Goal: Task Accomplishment & Management: Manage account settings

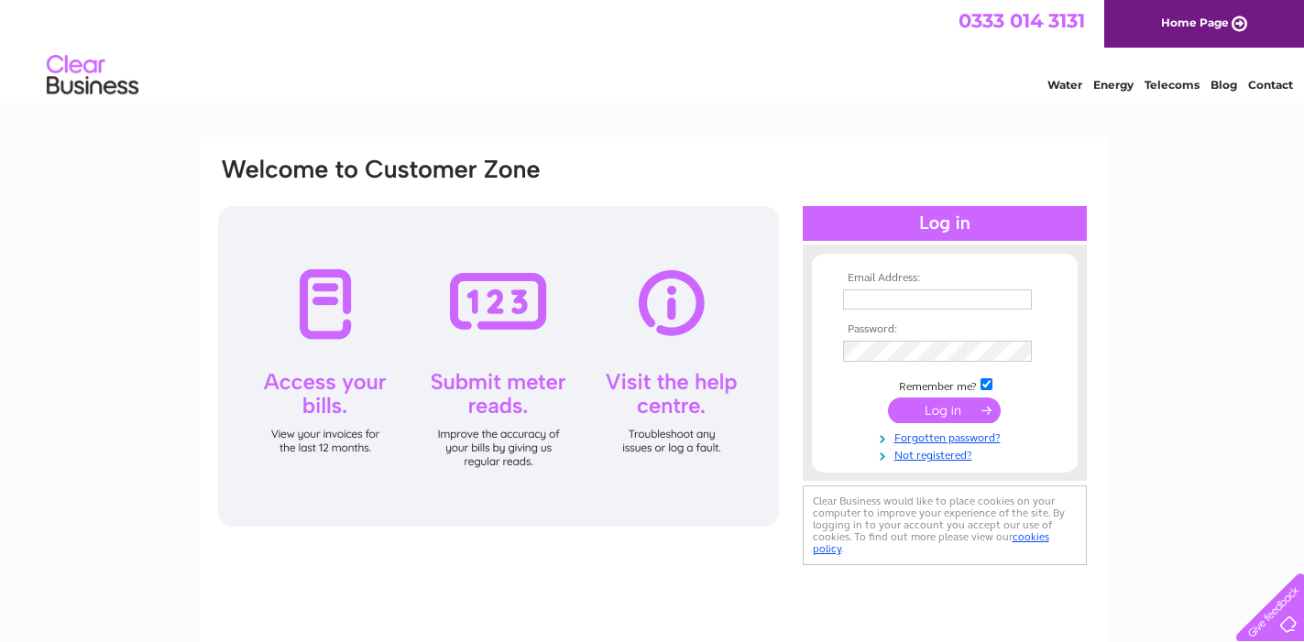
type input "[EMAIL_ADDRESS][DOMAIN_NAME]"
click at [934, 407] on input "submit" at bounding box center [944, 412] width 113 height 26
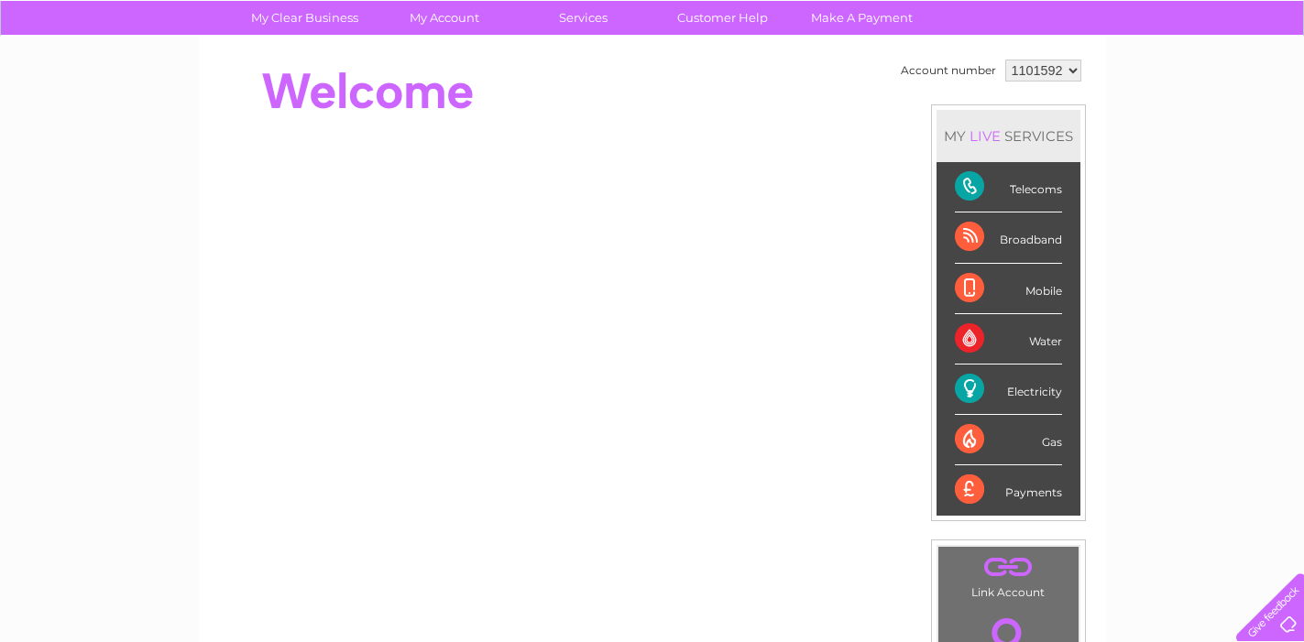
scroll to position [142, 0]
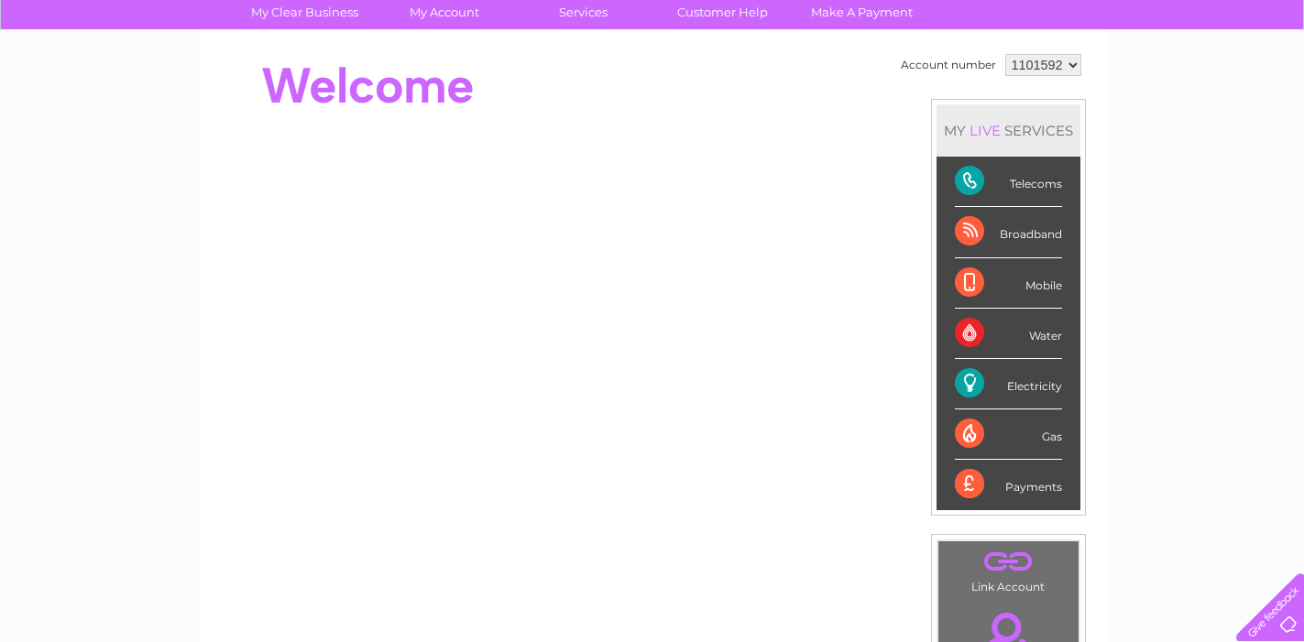
click at [1116, 230] on div "My Clear Business Login Details My Details My Preferences Link Account My Accou…" at bounding box center [652, 510] width 1304 height 1030
click at [967, 388] on div "Electricity" at bounding box center [1008, 384] width 107 height 50
click at [1008, 391] on div "Electricity" at bounding box center [1008, 384] width 107 height 50
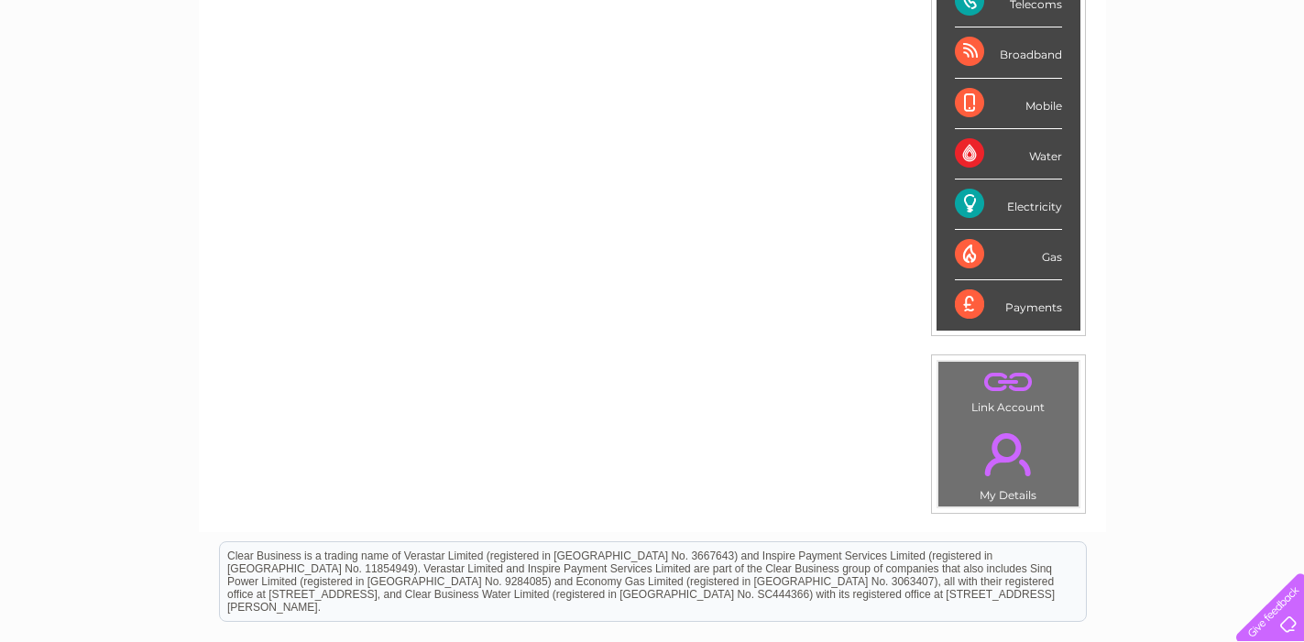
scroll to position [327, 0]
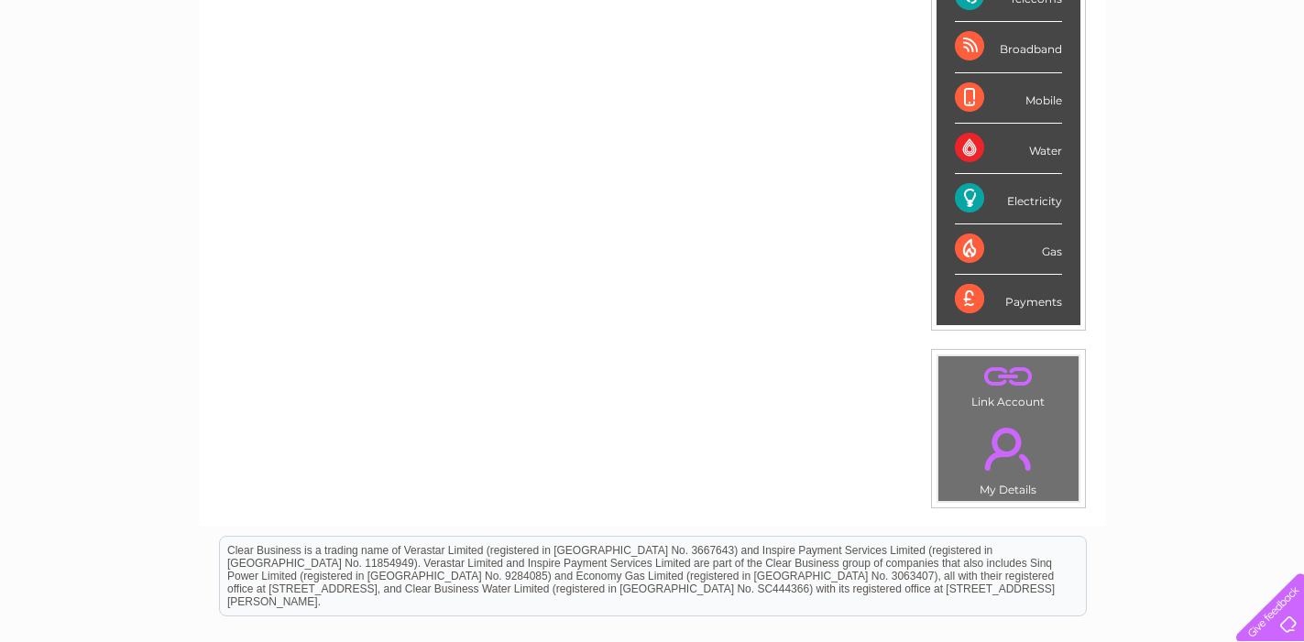
click at [1037, 205] on div "Electricity" at bounding box center [1008, 199] width 107 height 50
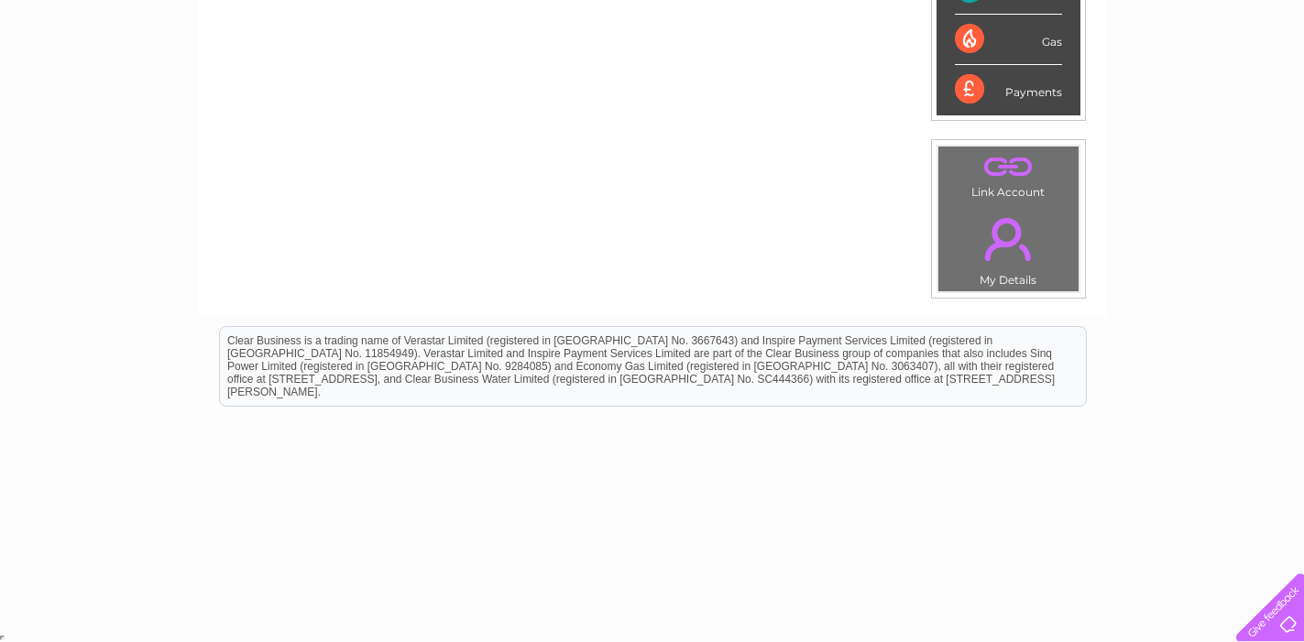
scroll to position [414, 0]
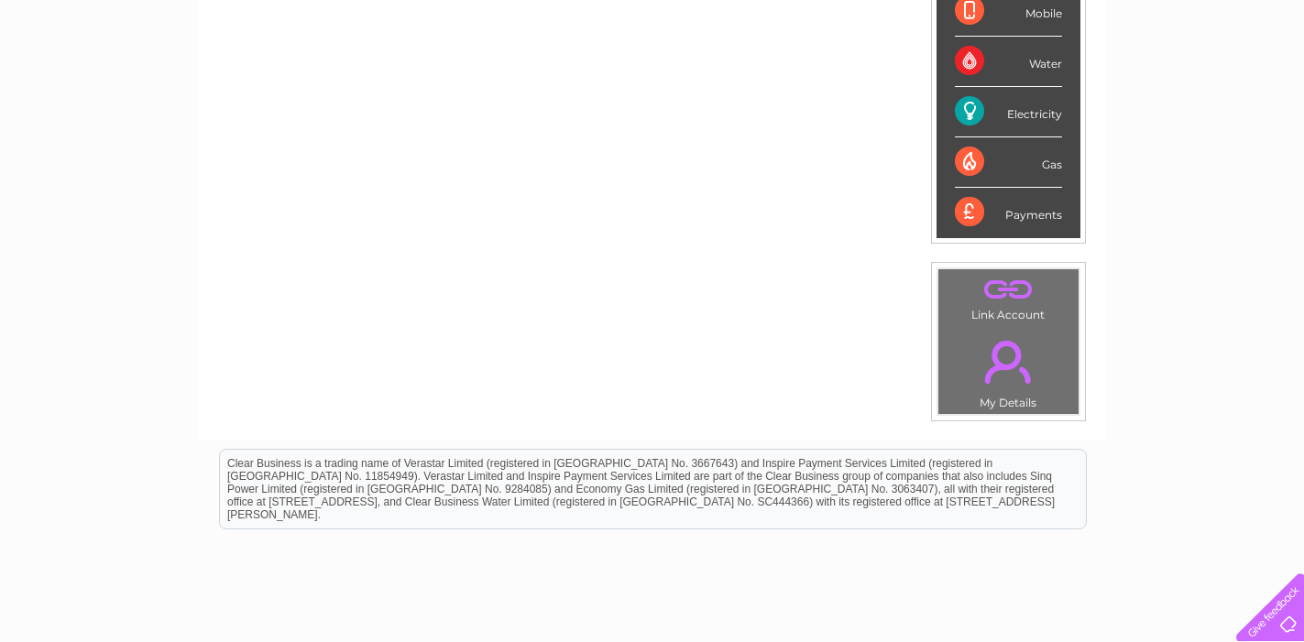
click at [1006, 366] on link "." at bounding box center [1008, 362] width 131 height 64
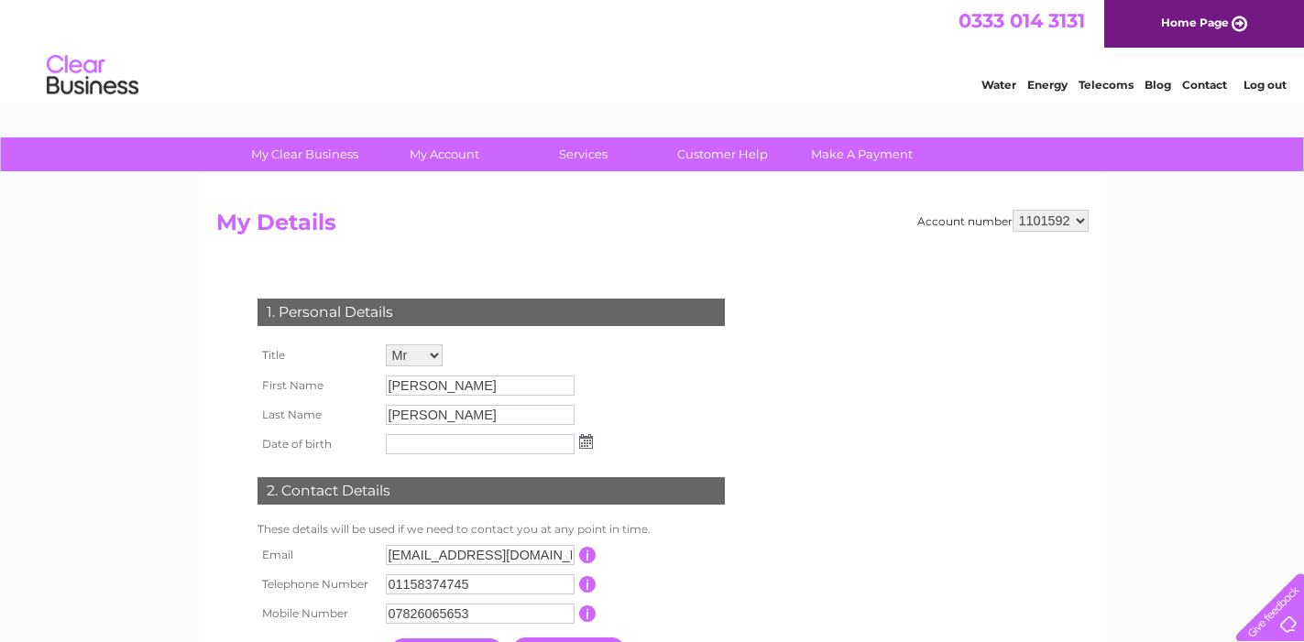
scroll to position [5, 0]
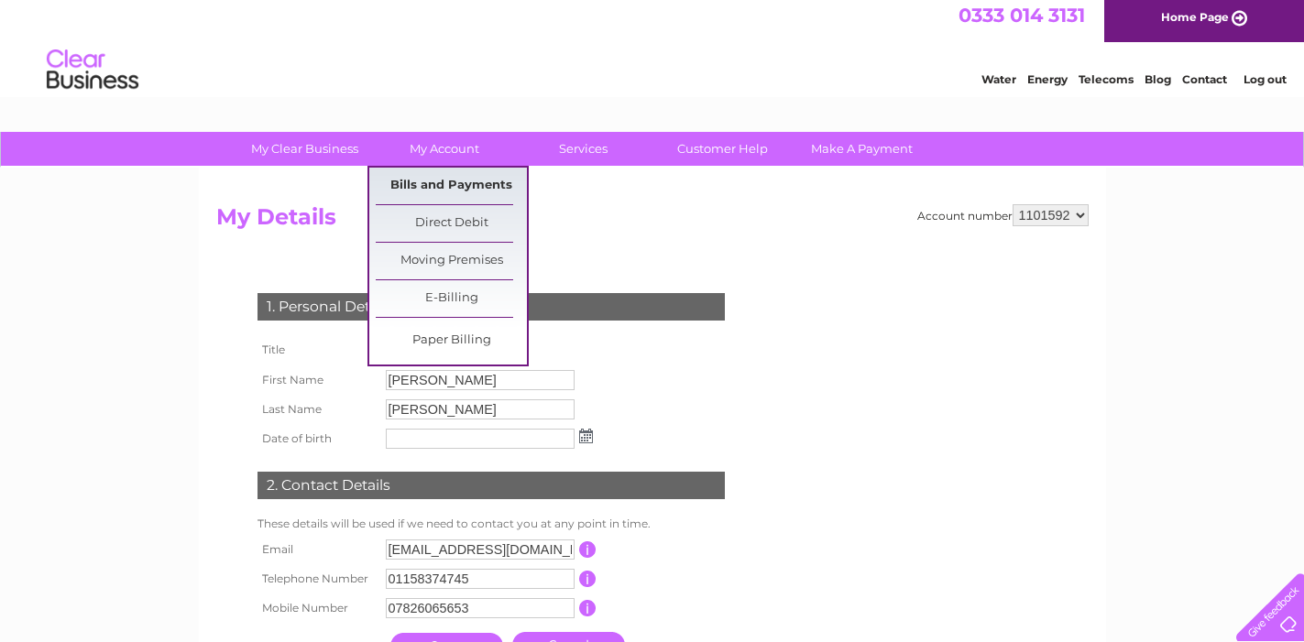
click at [433, 184] on link "Bills and Payments" at bounding box center [451, 186] width 151 height 37
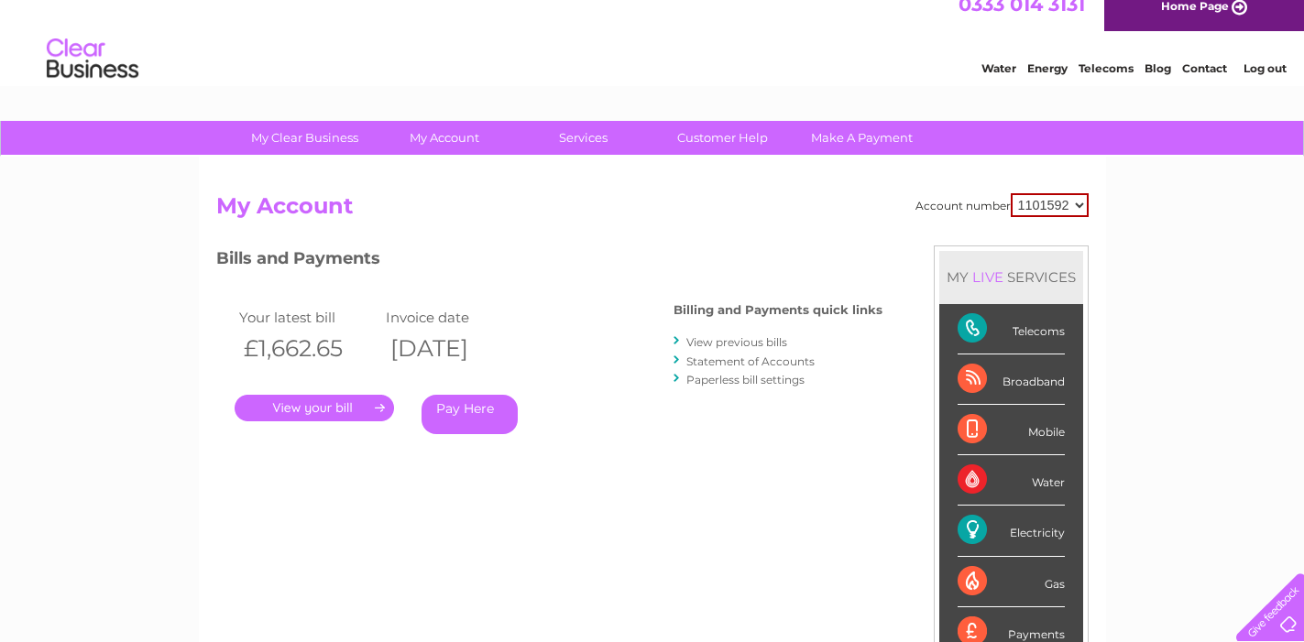
scroll to position [99, 0]
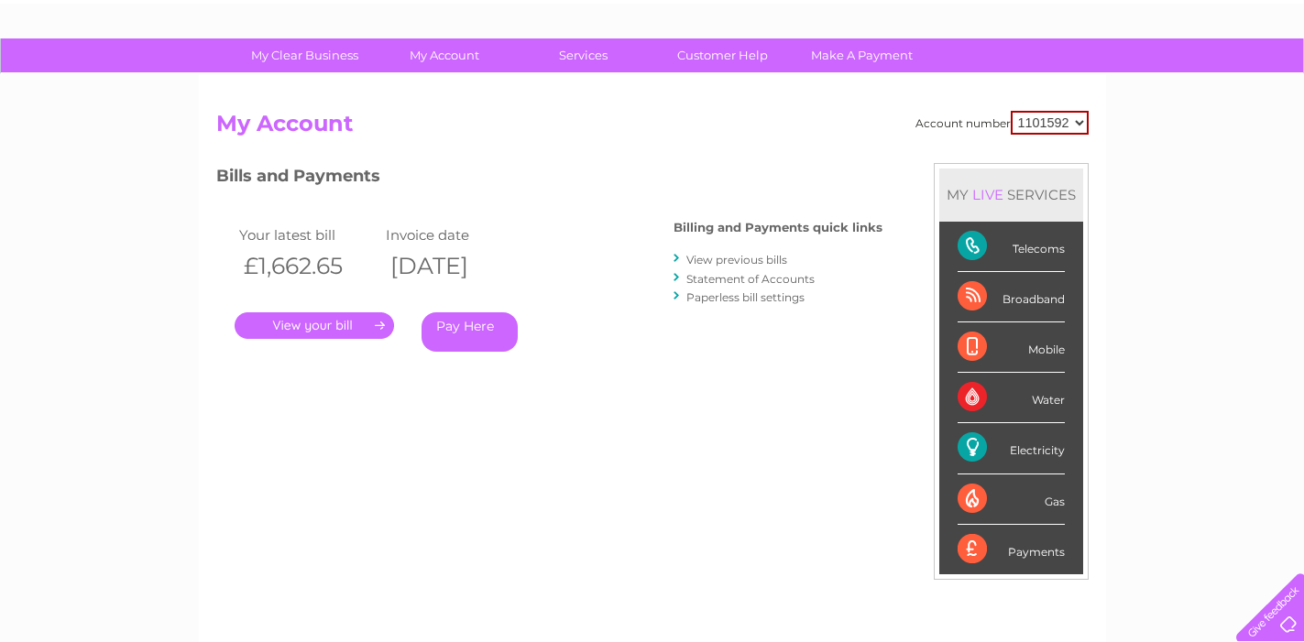
click at [330, 335] on link "." at bounding box center [314, 325] width 159 height 27
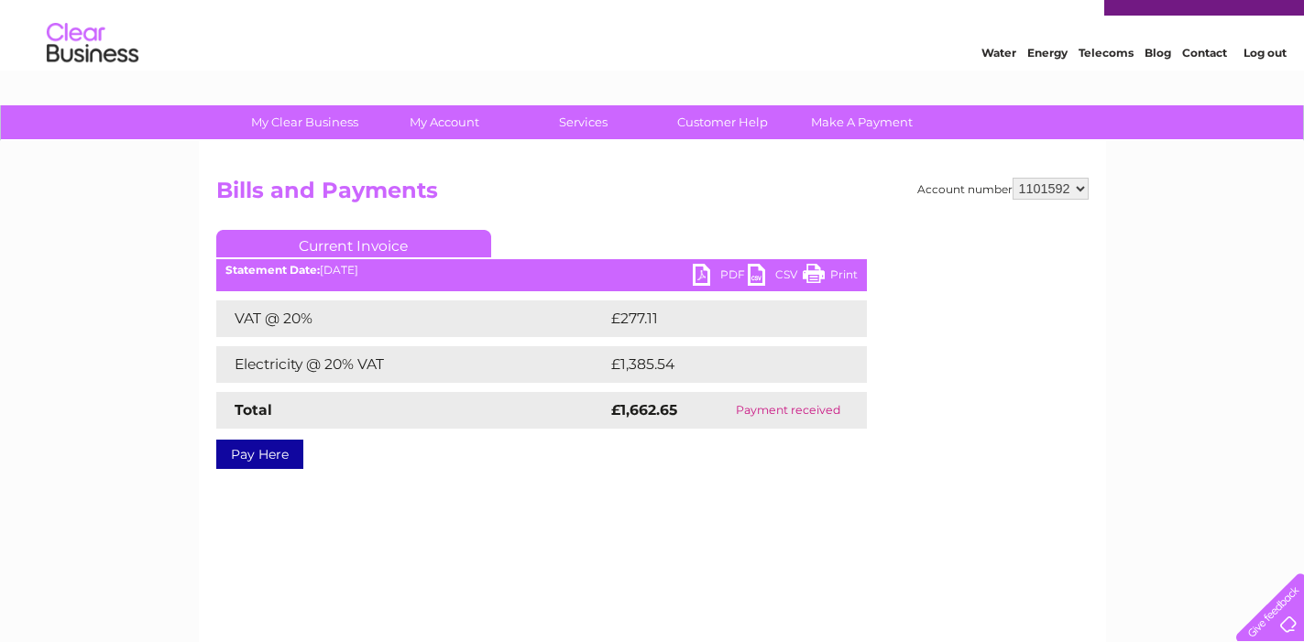
scroll to position [65, 0]
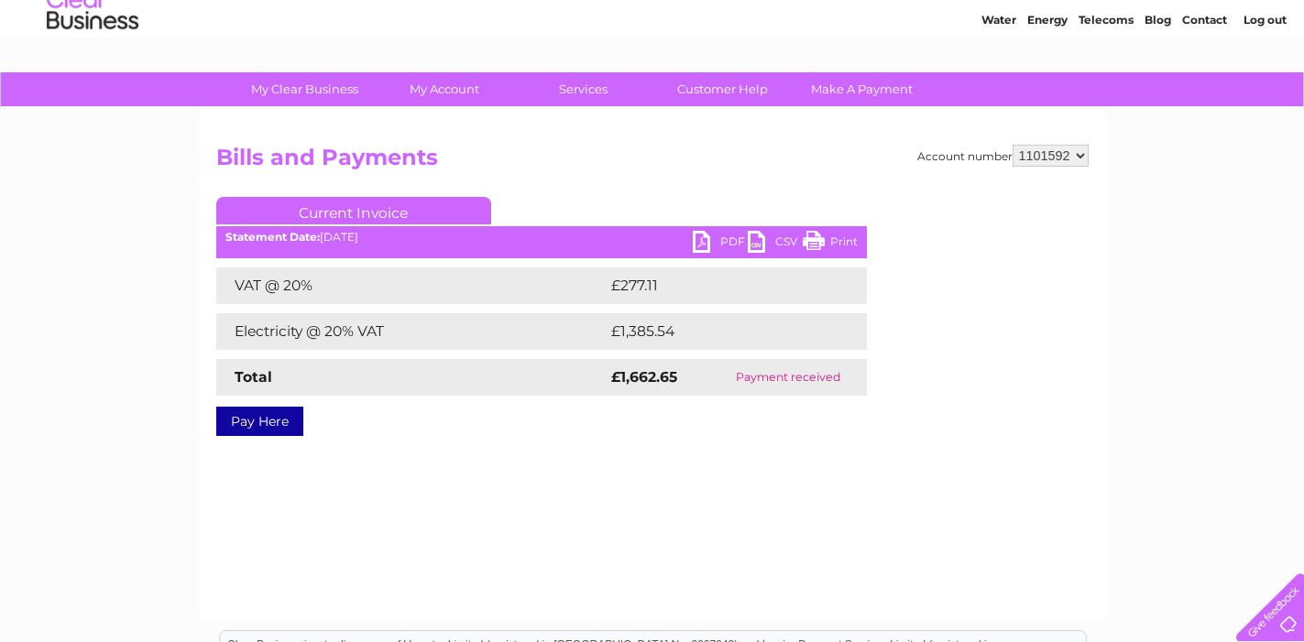
click at [726, 240] on link "PDF" at bounding box center [720, 244] width 55 height 27
